Goal: Obtain resource: Download file/media

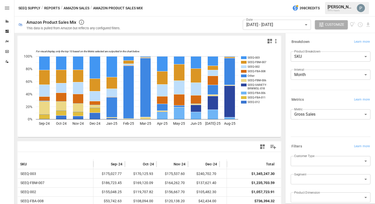
click at [54, 7] on button "Reports" at bounding box center [52, 8] width 16 height 6
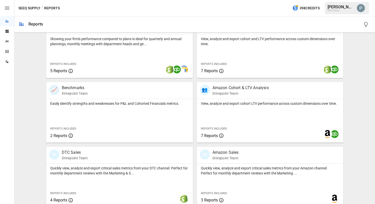
scroll to position [187, 0]
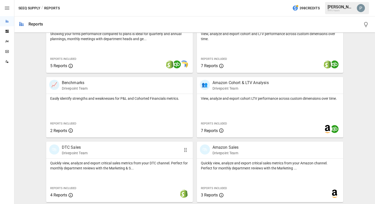
click at [74, 153] on p "Drivepoint Team" at bounding box center [75, 153] width 26 height 5
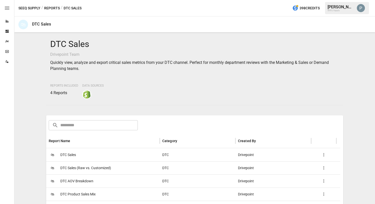
click at [81, 191] on span "DTC Product Sales Mix" at bounding box center [77, 194] width 35 height 13
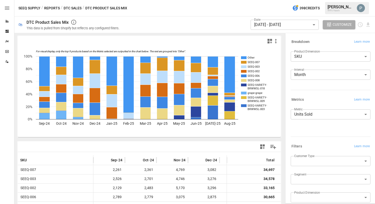
click at [93, 153] on div at bounding box center [150, 153] width 264 height 3
click at [98, 144] on div at bounding box center [150, 147] width 264 height 10
click at [270, 146] on icon "Manage Columns" at bounding box center [273, 146] width 7 height 7
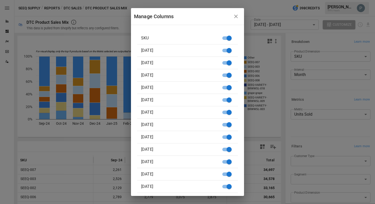
click at [241, 16] on button "button" at bounding box center [236, 16] width 10 height 10
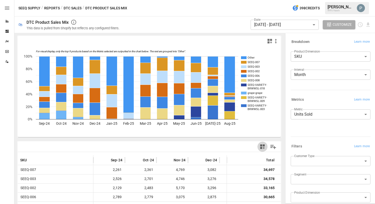
click at [262, 145] on button "button" at bounding box center [263, 147] width 10 height 10
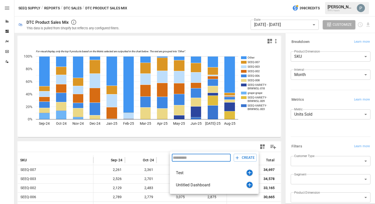
click at [204, 158] on input "text" at bounding box center [201, 158] width 59 height 8
drag, startPoint x: 206, startPoint y: 149, endPoint x: 211, endPoint y: 149, distance: 5.1
click at [207, 149] on div at bounding box center [187, 102] width 375 height 204
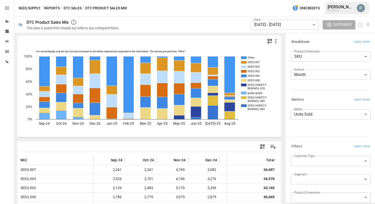
click at [270, 148] on icon "Manage Columns" at bounding box center [273, 146] width 7 height 7
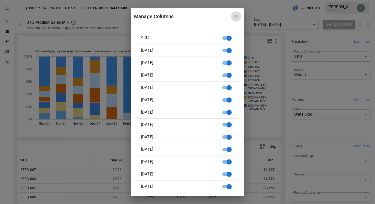
click at [239, 17] on icon "button" at bounding box center [236, 16] width 6 height 6
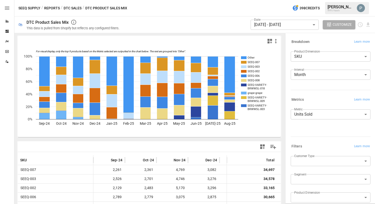
click at [348, 0] on body "Reports Dashboards Plans SmartModel ™ Data Sources SEEQ Supply / Reports / DTC …" at bounding box center [187, 0] width 375 height 0
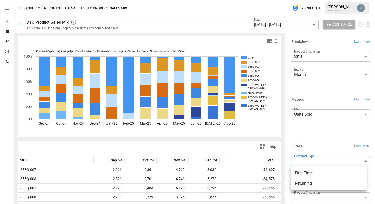
click at [348, 163] on div at bounding box center [187, 102] width 375 height 204
click at [347, 185] on div "Segment ​" at bounding box center [331, 181] width 80 height 14
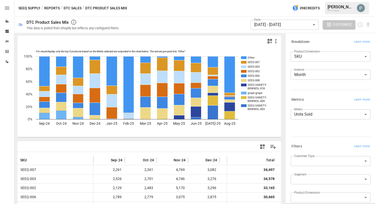
click at [333, 23] on span "Customize" at bounding box center [342, 24] width 19 height 6
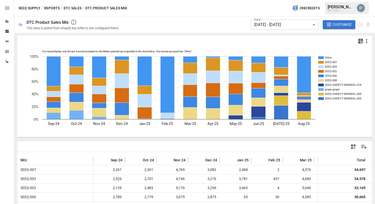
click at [358, 43] on icon "button" at bounding box center [361, 41] width 6 height 6
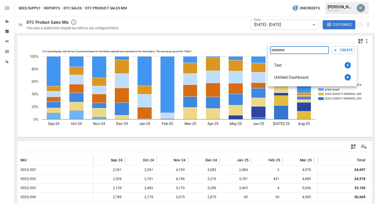
click at [345, 26] on div at bounding box center [187, 102] width 375 height 204
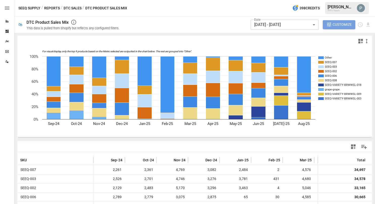
click at [333, 25] on span "Customize" at bounding box center [342, 24] width 19 height 6
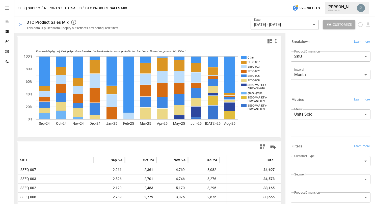
click at [317, 52] on label "Product Dimension" at bounding box center [308, 51] width 26 height 4
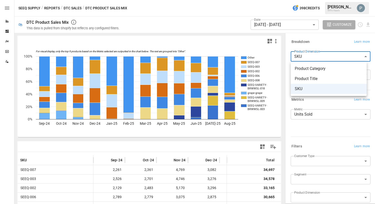
click at [317, 0] on body "Reports Dashboards Plans SmartModel ™ Data Sources SEEQ Supply / Reports / DTC …" at bounding box center [187, 0] width 375 height 0
click at [318, 69] on span "Product Category" at bounding box center [329, 69] width 68 height 6
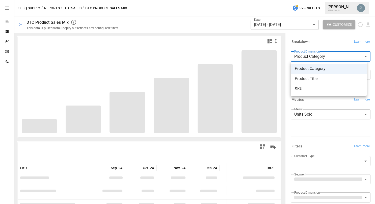
click at [317, 0] on body "Reports Dashboards Plans SmartModel ™ Data Sources SEEQ Supply / Reports / DTC …" at bounding box center [187, 0] width 375 height 0
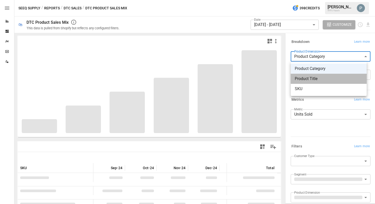
click at [317, 75] on li "Product Title" at bounding box center [329, 79] width 76 height 10
type input "**********"
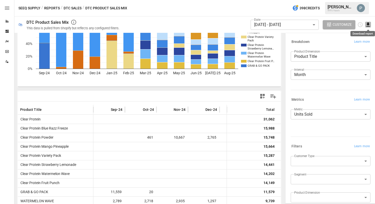
click at [368, 23] on icon "Download report" at bounding box center [369, 25] width 6 height 6
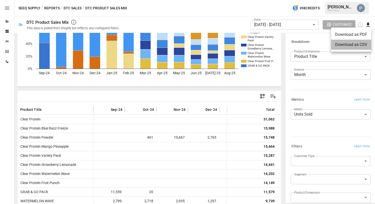
click at [350, 47] on li "Download as CSV" at bounding box center [351, 45] width 40 height 10
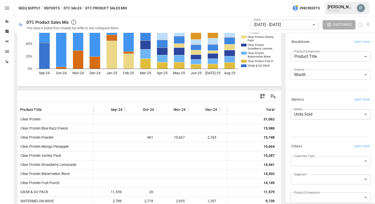
click at [319, 0] on body "Reports Dashboards Plans SmartModel ™ Data Sources SEEQ Supply / Reports / DTC …" at bounding box center [187, 0] width 375 height 0
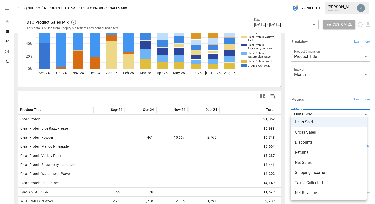
click at [319, 131] on span "Gross Sales" at bounding box center [329, 132] width 68 height 6
type input "**********"
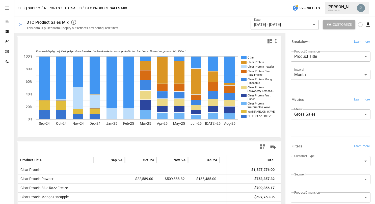
click at [367, 26] on icon "Download report" at bounding box center [369, 25] width 6 height 6
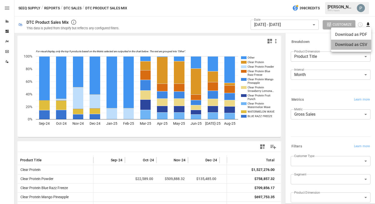
click at [349, 47] on li "Download as CSV" at bounding box center [351, 45] width 40 height 10
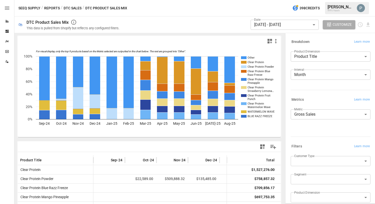
drag, startPoint x: 196, startPoint y: 28, endPoint x: 116, endPoint y: 39, distance: 80.4
click at [196, 28] on div "Date [DATE] - [DATE] ****** ​ Customize" at bounding box center [249, 24] width 246 height 16
click at [78, 9] on button "DTC Sales" at bounding box center [73, 8] width 18 height 6
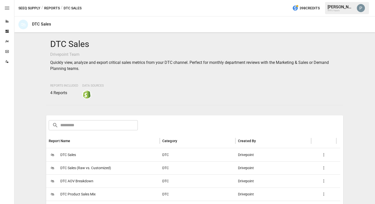
click at [54, 7] on button "Reports" at bounding box center [52, 8] width 16 height 6
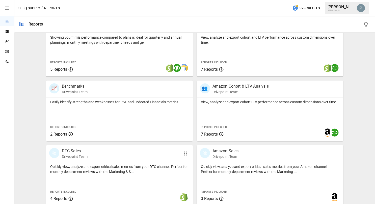
scroll to position [187, 0]
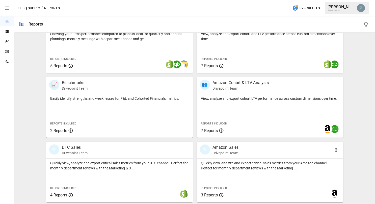
click at [218, 149] on p "Amazon Sales" at bounding box center [226, 148] width 26 height 6
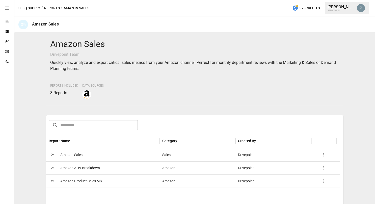
click at [86, 181] on span "Amazon Product Sales Mix" at bounding box center [81, 181] width 42 height 13
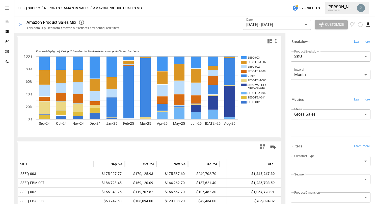
click at [370, 24] on icon "Download report" at bounding box center [369, 25] width 6 height 6
click at [364, 43] on li "Download as CSV" at bounding box center [351, 45] width 40 height 10
drag, startPoint x: 219, startPoint y: 17, endPoint x: 237, endPoint y: 36, distance: 27.3
click at [219, 17] on div "Date [DATE] - [DATE] ****** ​ Customize" at bounding box center [249, 24] width 245 height 16
click at [320, 0] on body "Reports Dashboards Plans SmartModel ™ Data Sources SEEQ Supply / Reports / Amaz…" at bounding box center [187, 0] width 375 height 0
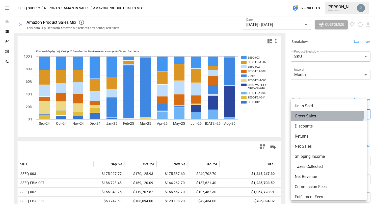
click at [320, 112] on li "Gross Sales" at bounding box center [329, 116] width 76 height 10
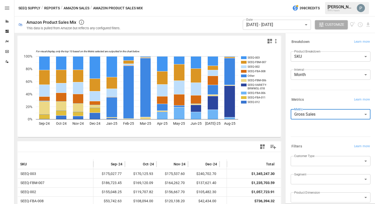
click at [310, 52] on label "Product Breakdown" at bounding box center [308, 51] width 26 height 4
click at [311, 54] on div "Product Breakdown SKU *** ​" at bounding box center [331, 57] width 80 height 10
click at [313, 0] on body "Reports Dashboards Plans SmartModel ™ Data Sources SEEQ Supply / Reports / Amaz…" at bounding box center [187, 0] width 375 height 0
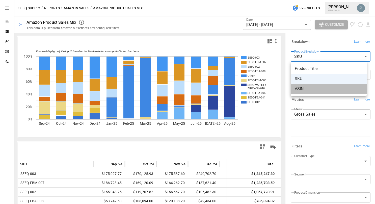
click at [315, 92] on li "ASIN" at bounding box center [329, 89] width 76 height 10
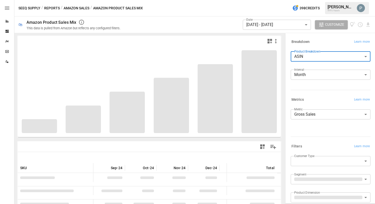
click at [309, 0] on body "Reports Dashboards Plans SmartModel ™ Data Sources SEEQ Supply / Reports / Amaz…" at bounding box center [187, 0] width 375 height 0
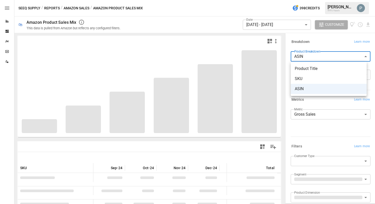
click at [311, 72] on li "Product Title" at bounding box center [329, 69] width 76 height 10
type input "**********"
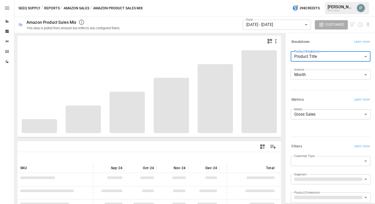
click at [207, 22] on div "Date [DATE] - [DATE] ****** ​ Customize" at bounding box center [249, 24] width 245 height 16
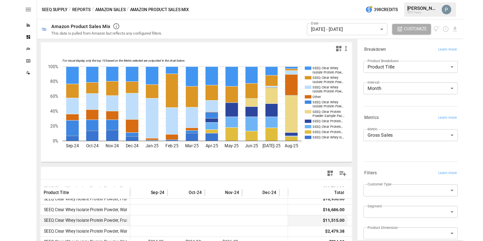
scroll to position [132, 0]
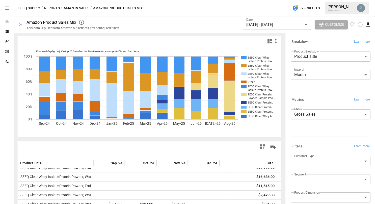
click at [368, 26] on icon "Download report" at bounding box center [369, 25] width 6 height 6
click at [364, 44] on li "Download as CSV" at bounding box center [351, 45] width 40 height 10
